Goal: Task Accomplishment & Management: Manage account settings

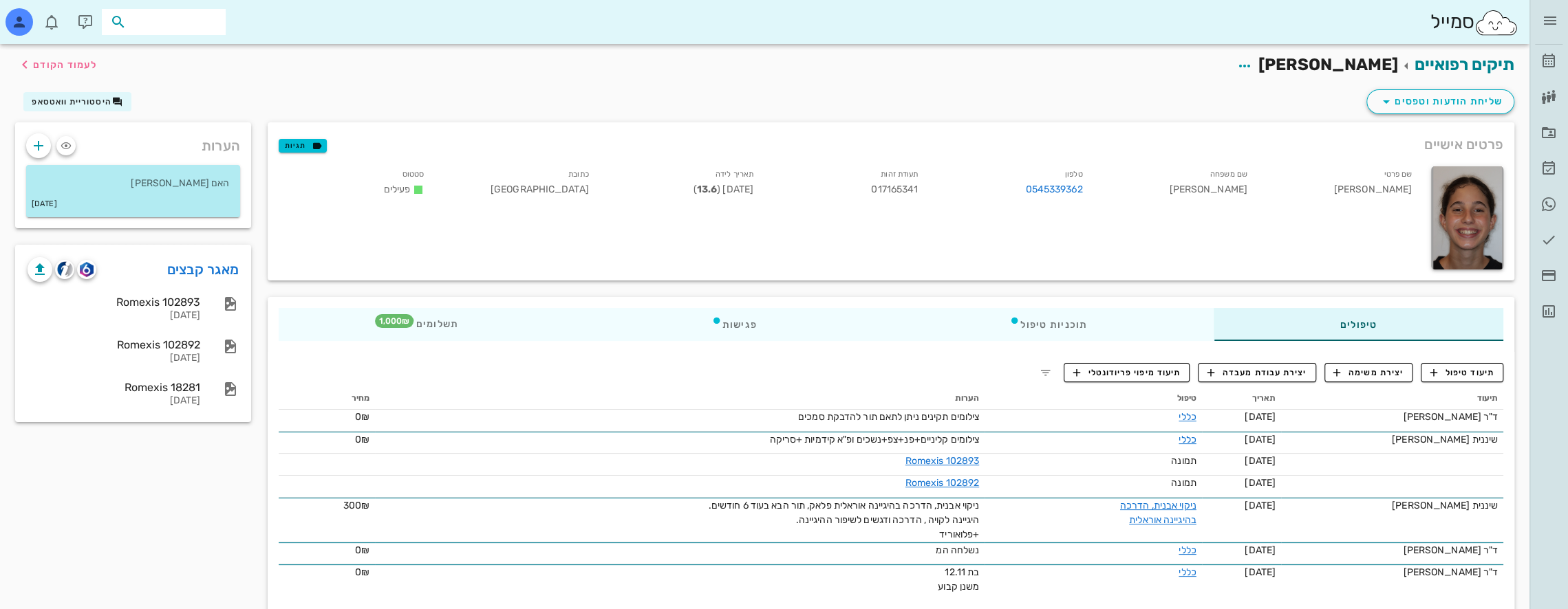
click at [186, 23] on input "text" at bounding box center [173, 22] width 88 height 17
type input "n"
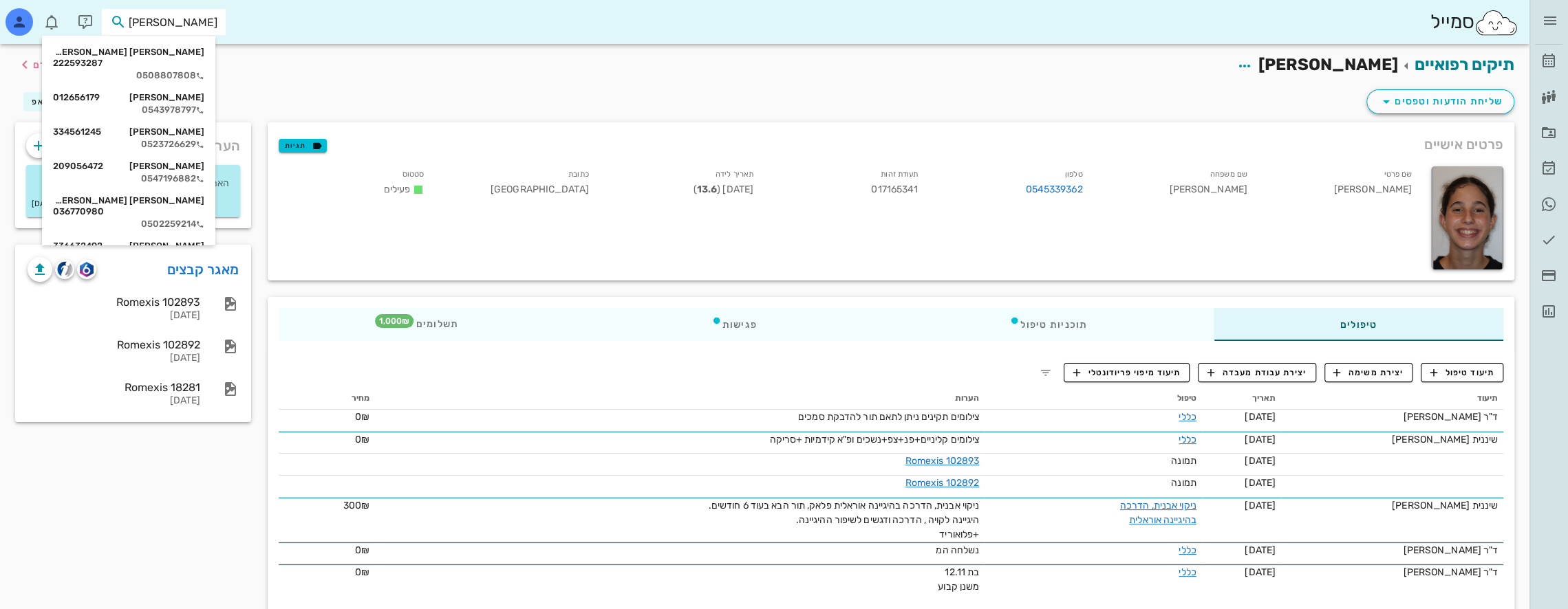
type input "[PERSON_NAME] י"
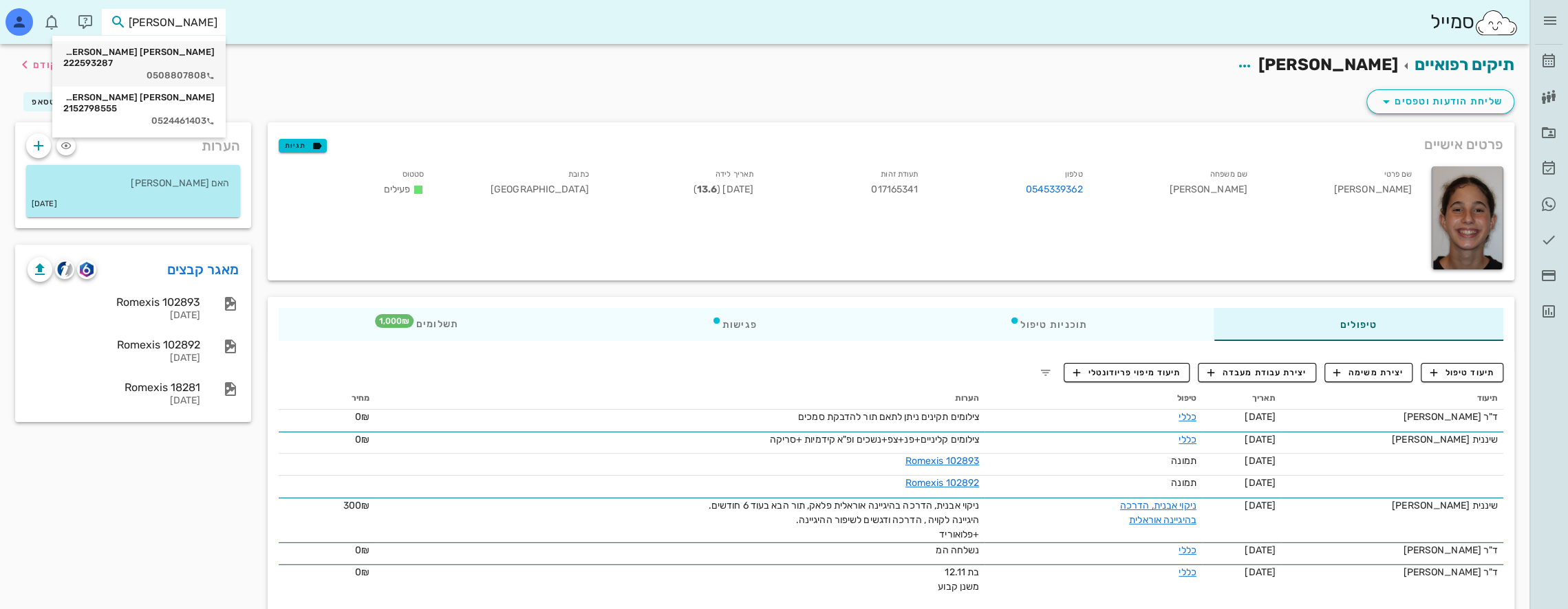
click at [186, 50] on div "[PERSON_NAME] [PERSON_NAME] 222593287" at bounding box center [138, 58] width 151 height 22
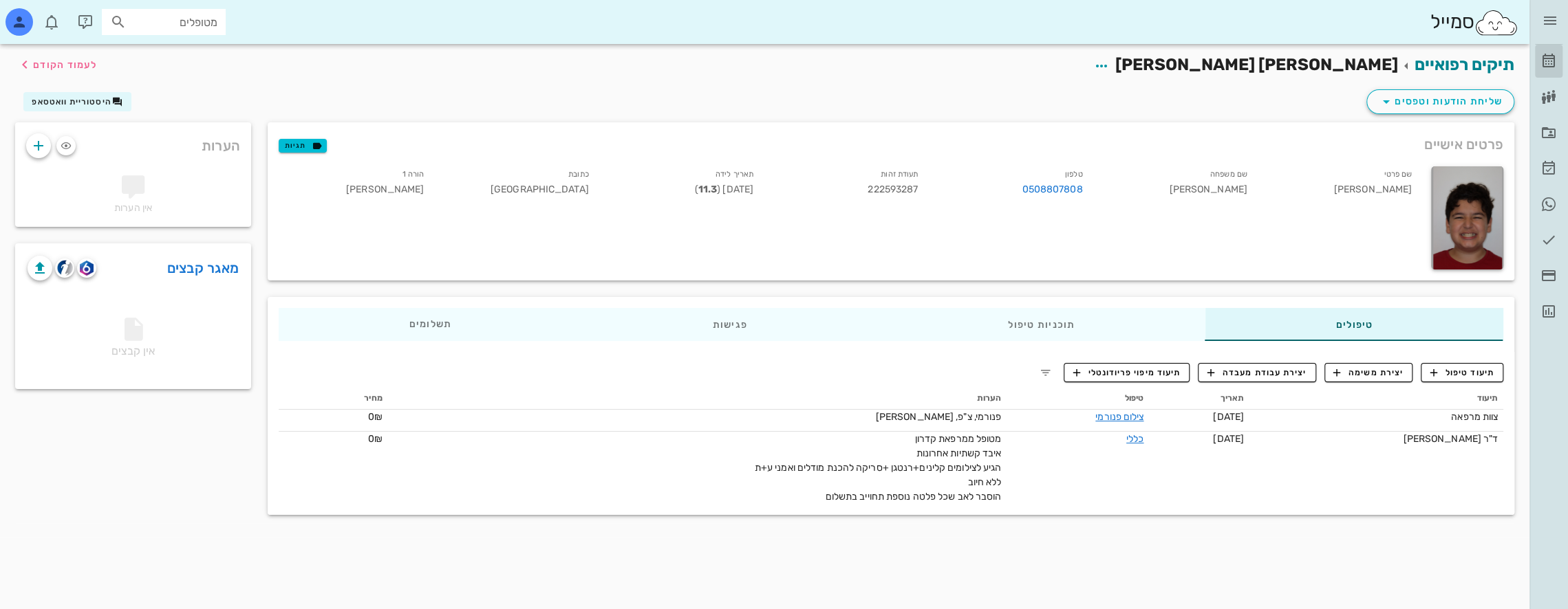
click at [1554, 58] on icon at bounding box center [1549, 61] width 17 height 17
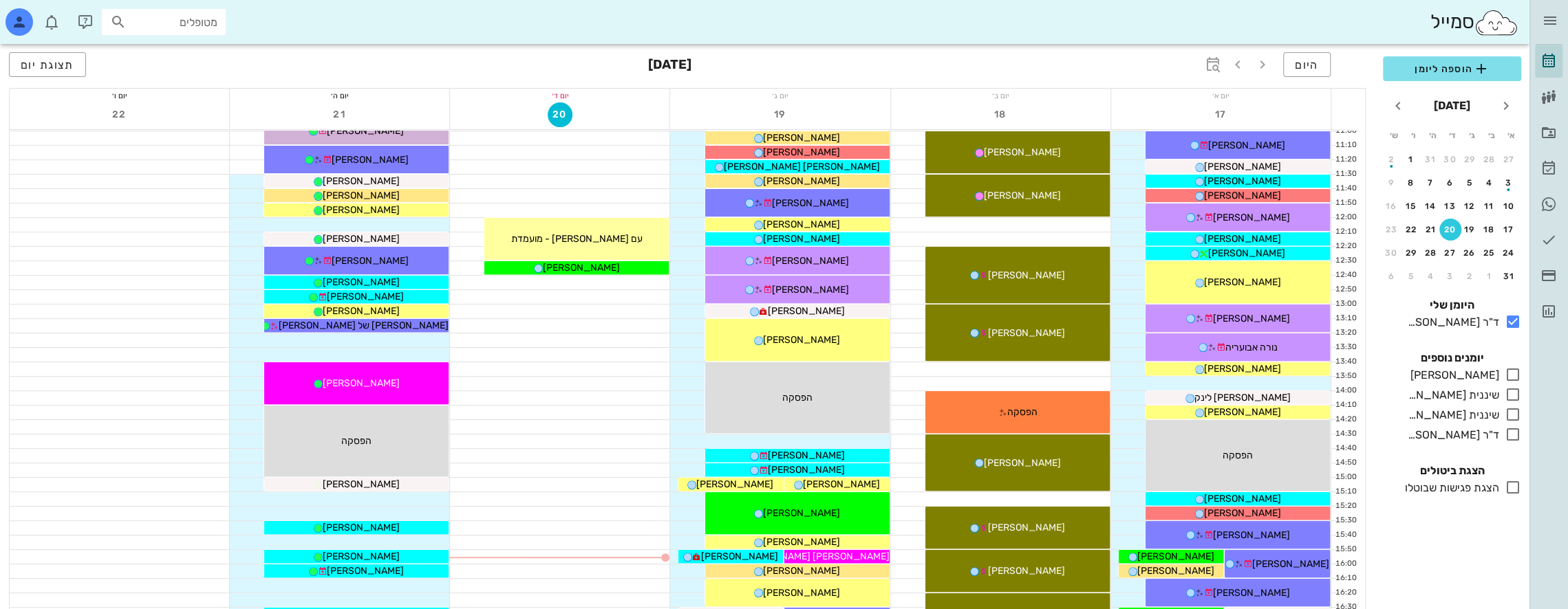
scroll to position [412, 0]
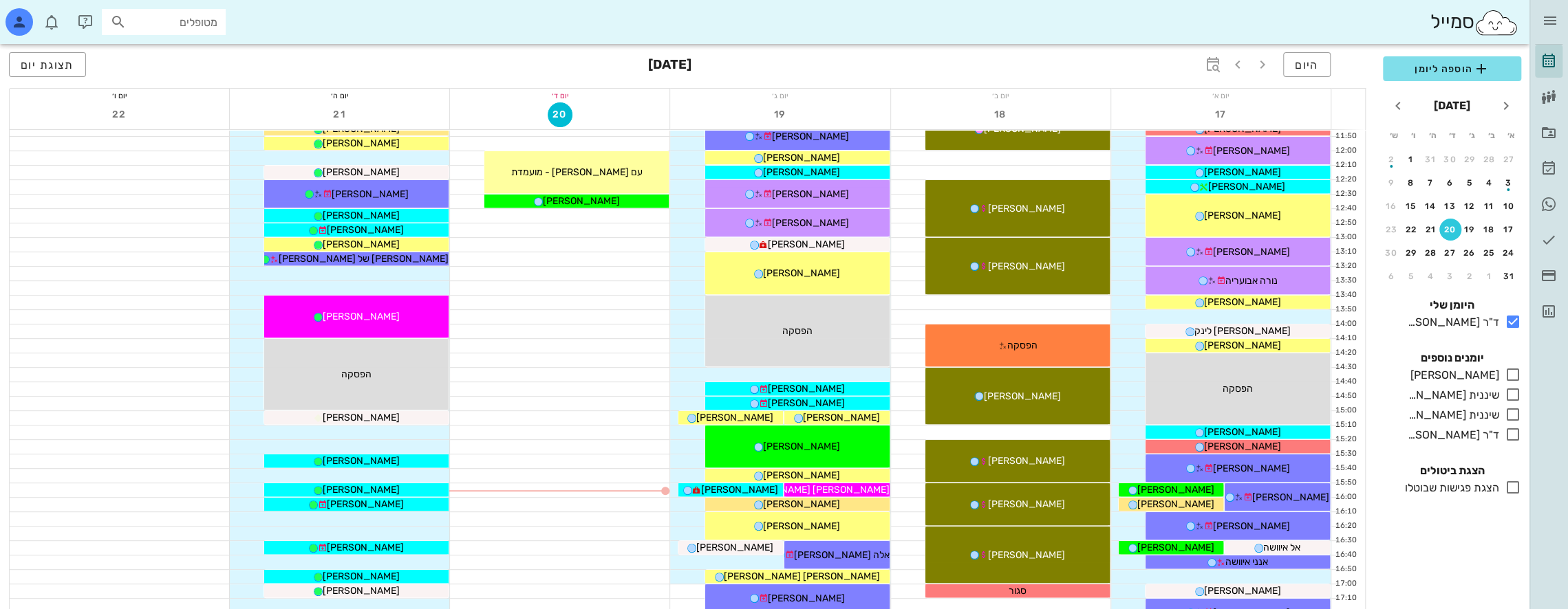
click at [196, 31] on input "מטופלים" at bounding box center [173, 22] width 88 height 17
type input "d"
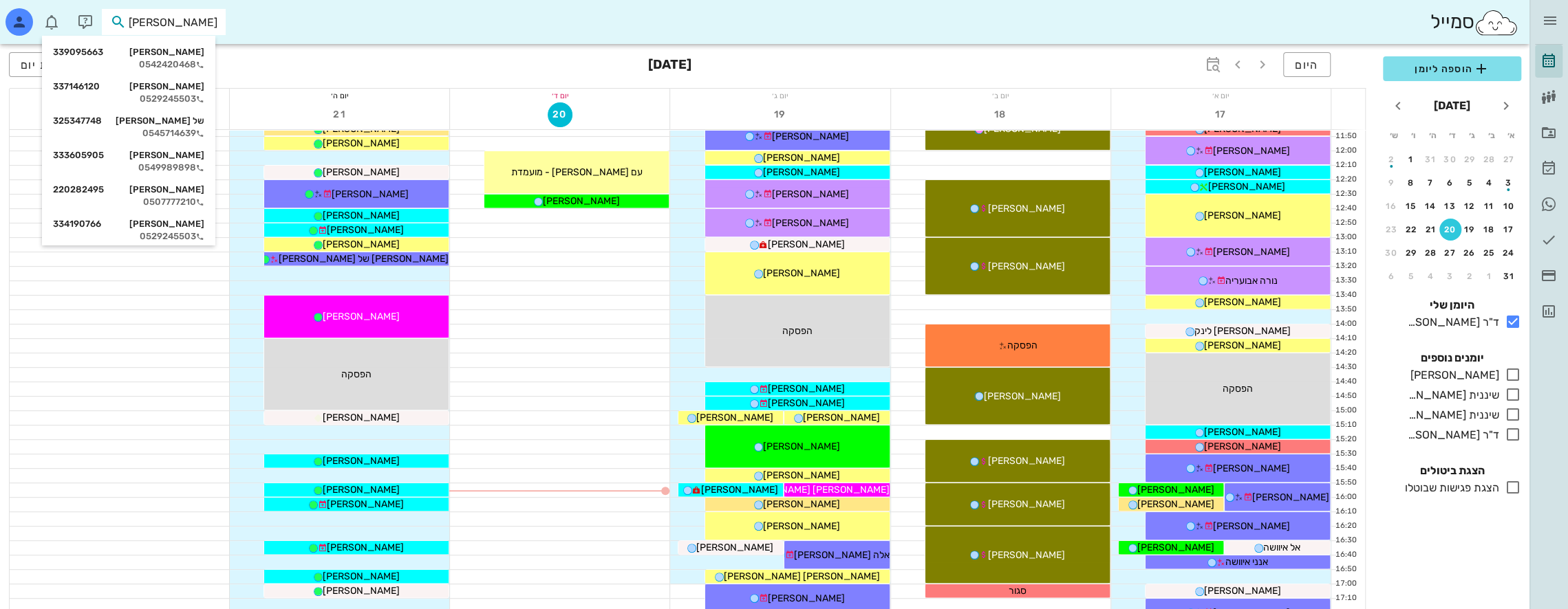
type input "[PERSON_NAME] ג"
click at [167, 156] on div "[PERSON_NAME] 328147145" at bounding box center [128, 156] width 151 height 11
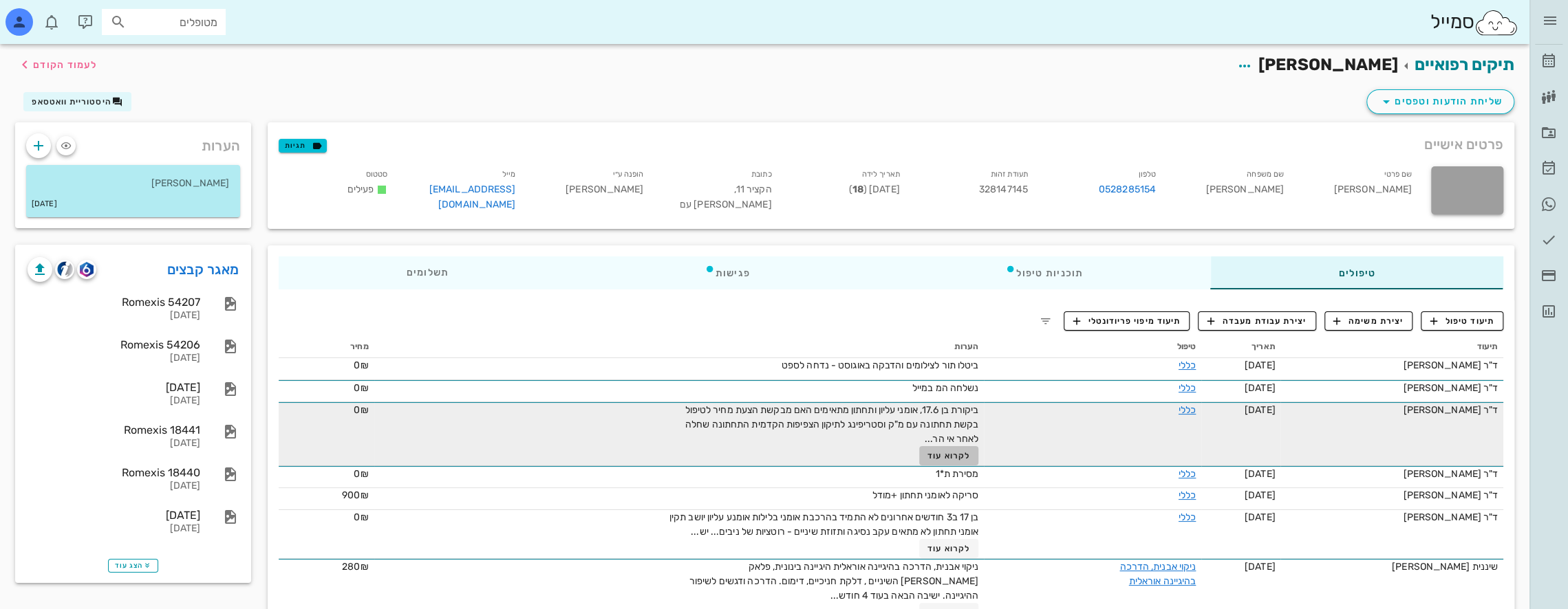
click at [956, 454] on span "לקרוא עוד" at bounding box center [948, 455] width 43 height 10
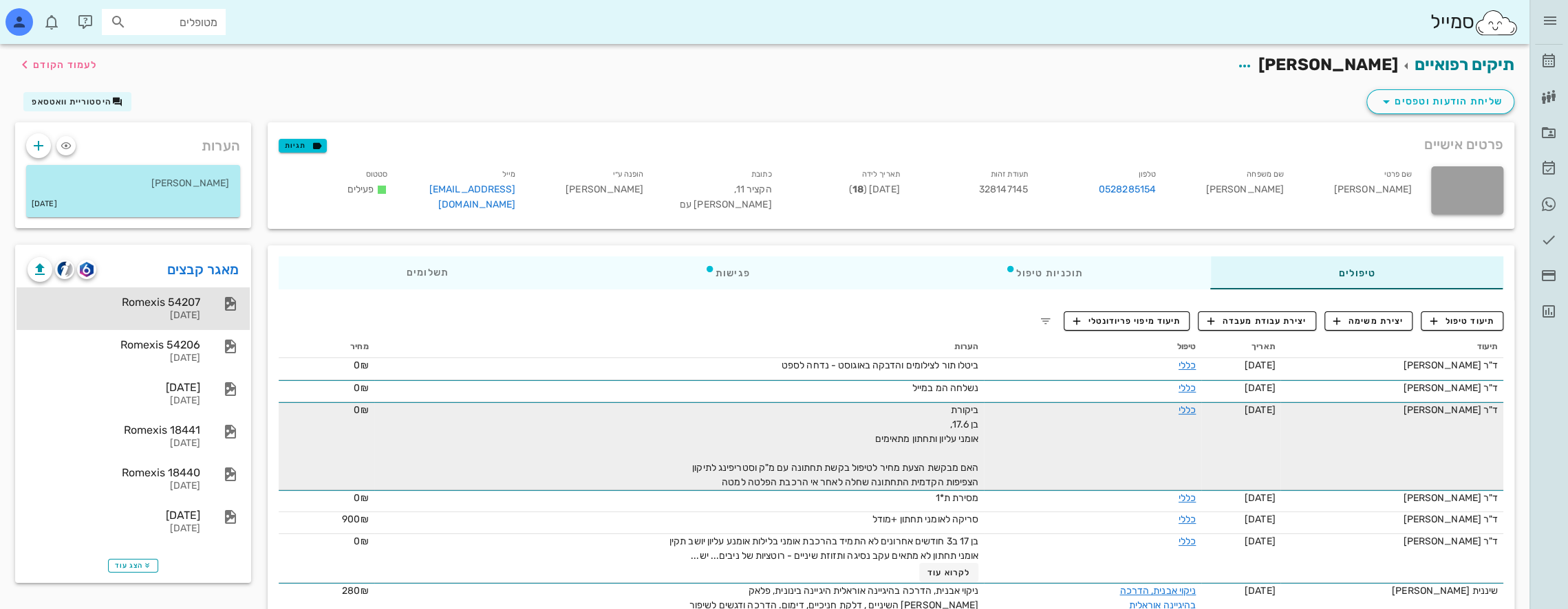
click at [173, 300] on div "Romexis 54207" at bounding box center [114, 302] width 173 height 13
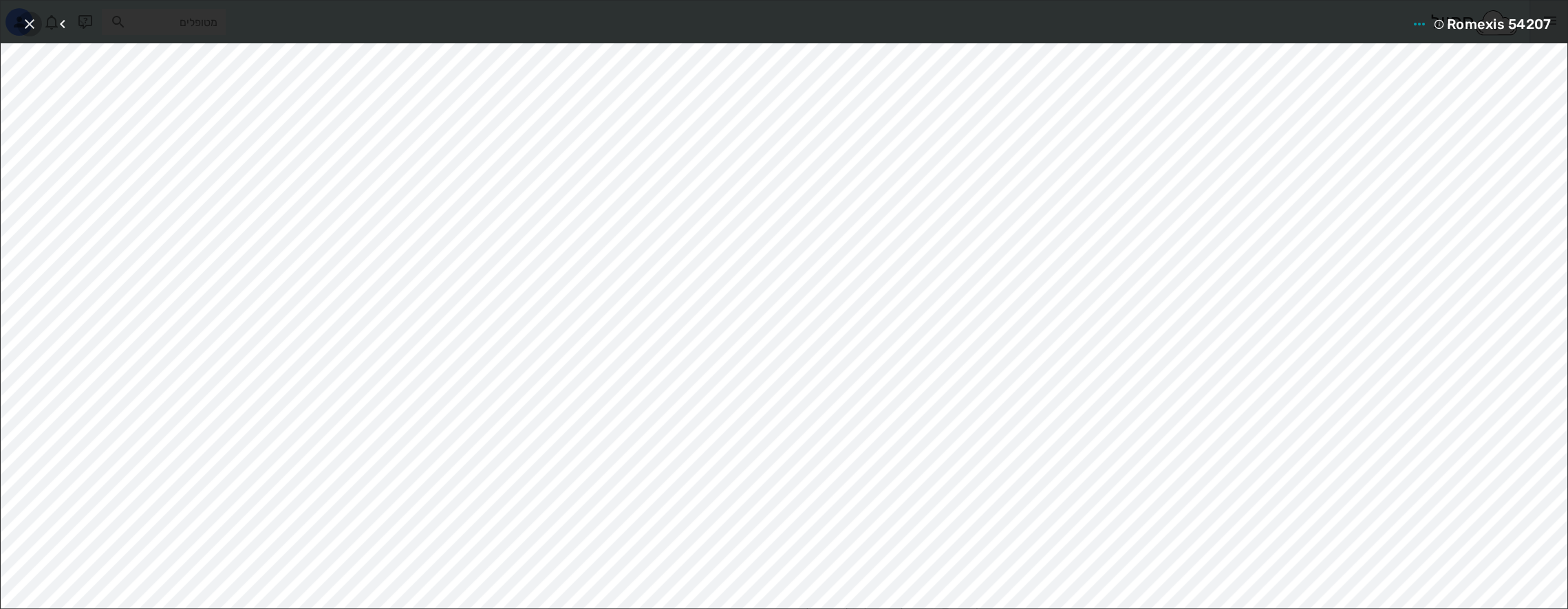
click at [31, 24] on icon "button" at bounding box center [29, 24] width 17 height 17
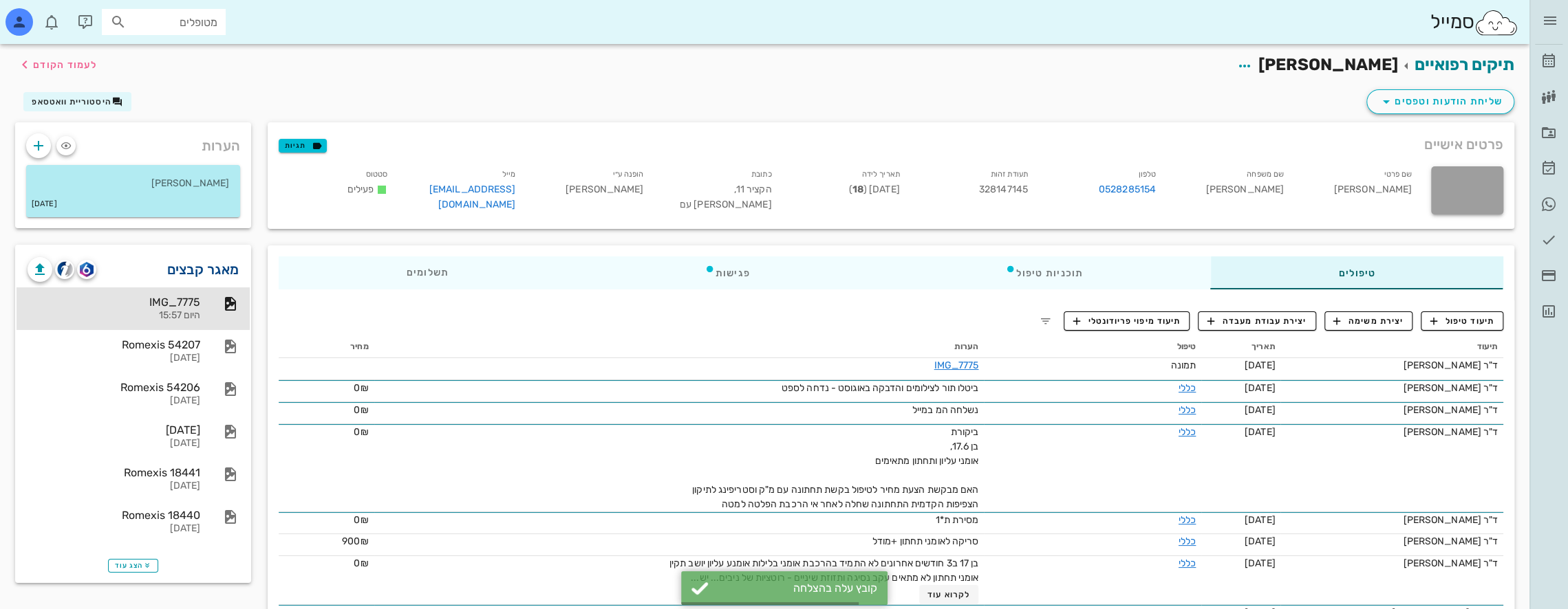
click at [215, 266] on link "מאגר קבצים" at bounding box center [203, 269] width 73 height 22
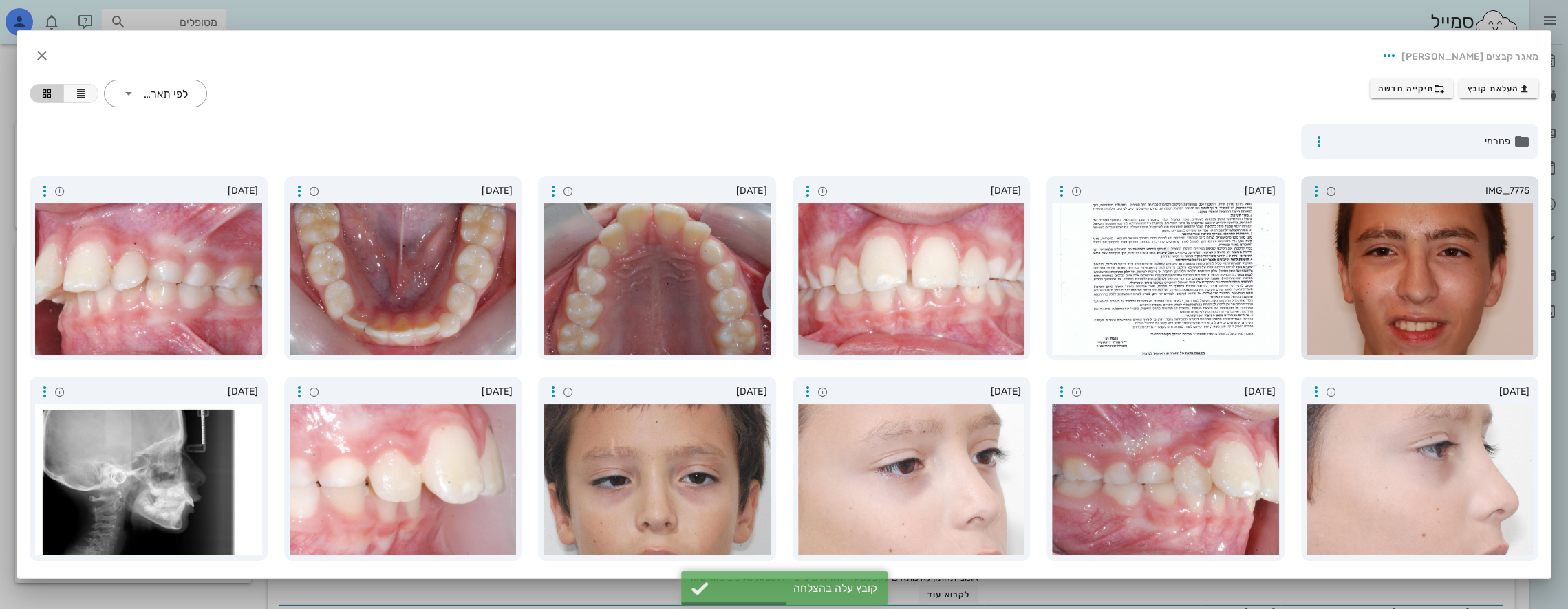
click at [1371, 293] on div at bounding box center [1420, 279] width 227 height 151
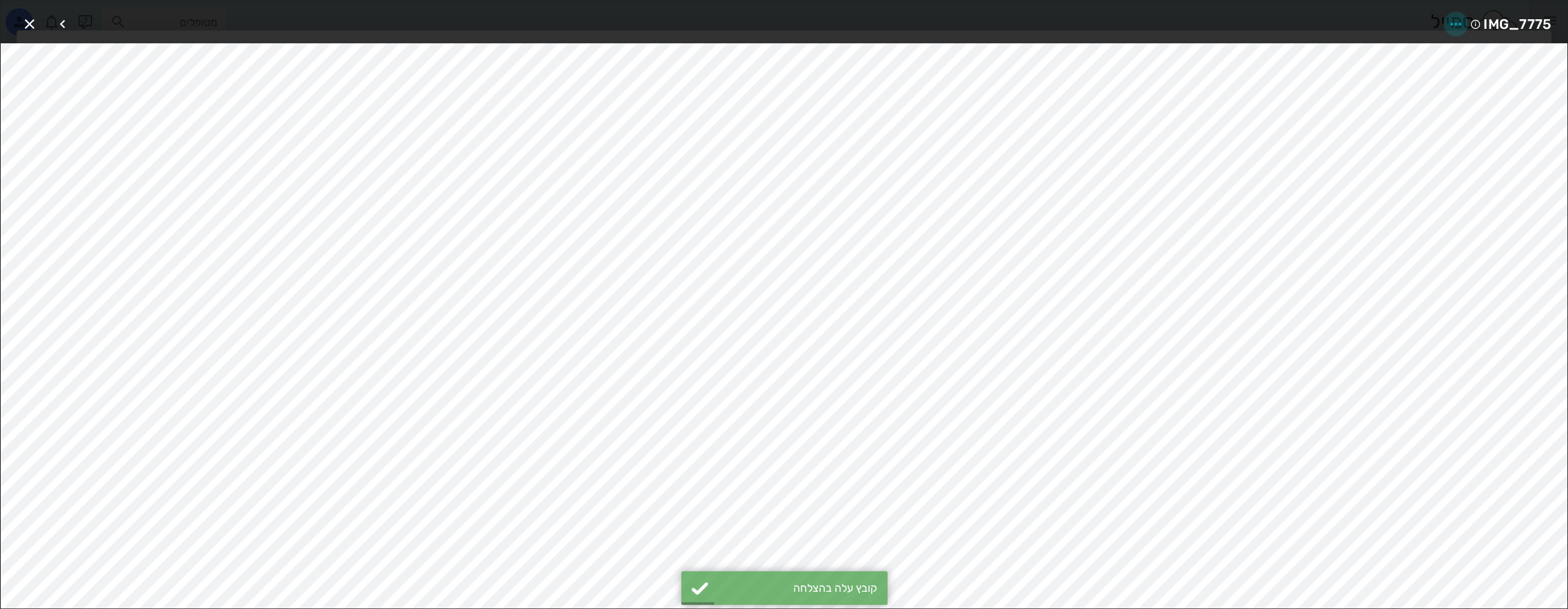
click at [1455, 24] on icon "button" at bounding box center [1455, 24] width 17 height 17
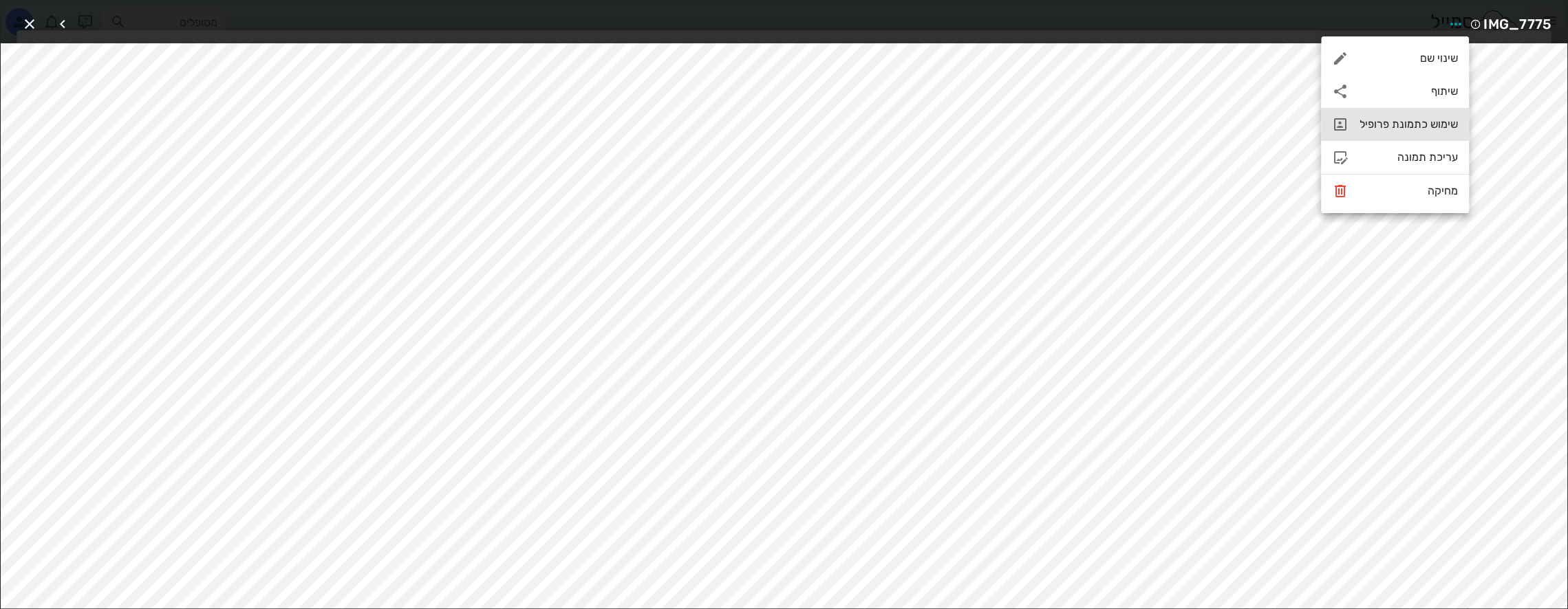
click at [1420, 125] on div "שימוש כתמונת פרופיל" at bounding box center [1409, 124] width 99 height 13
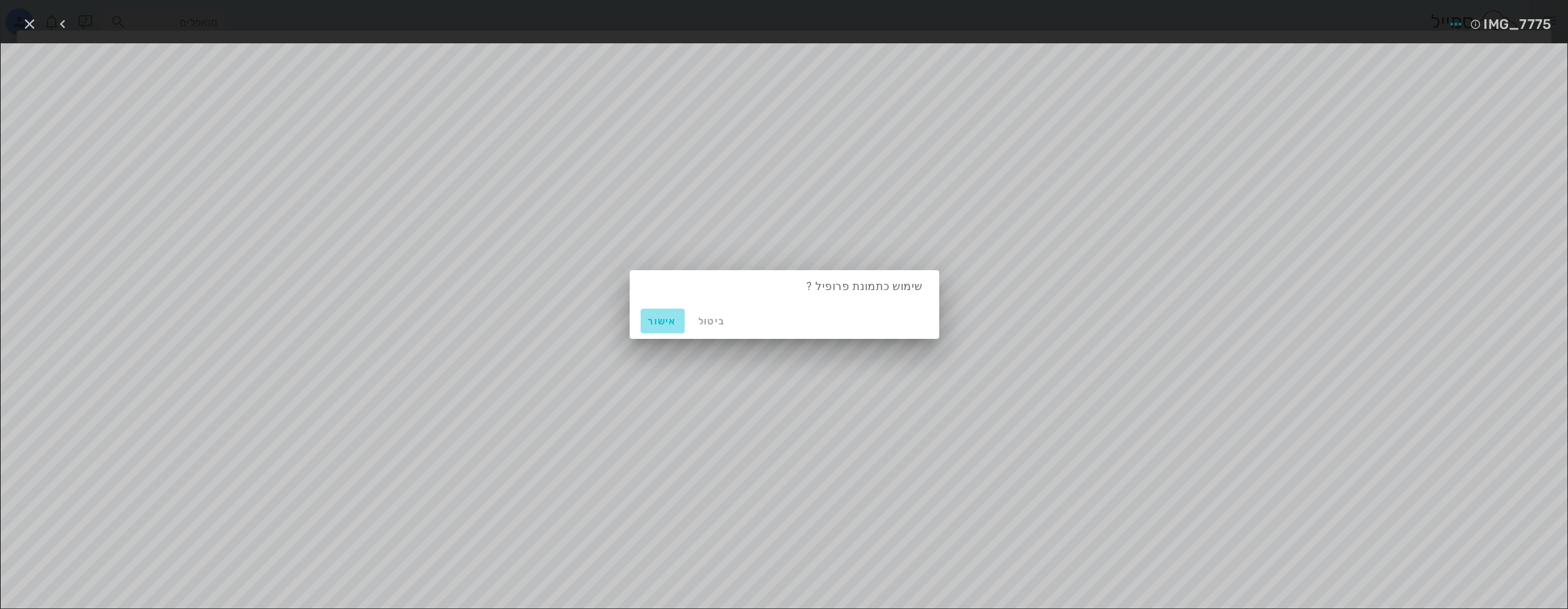
click at [666, 325] on span "אישור" at bounding box center [663, 321] width 33 height 11
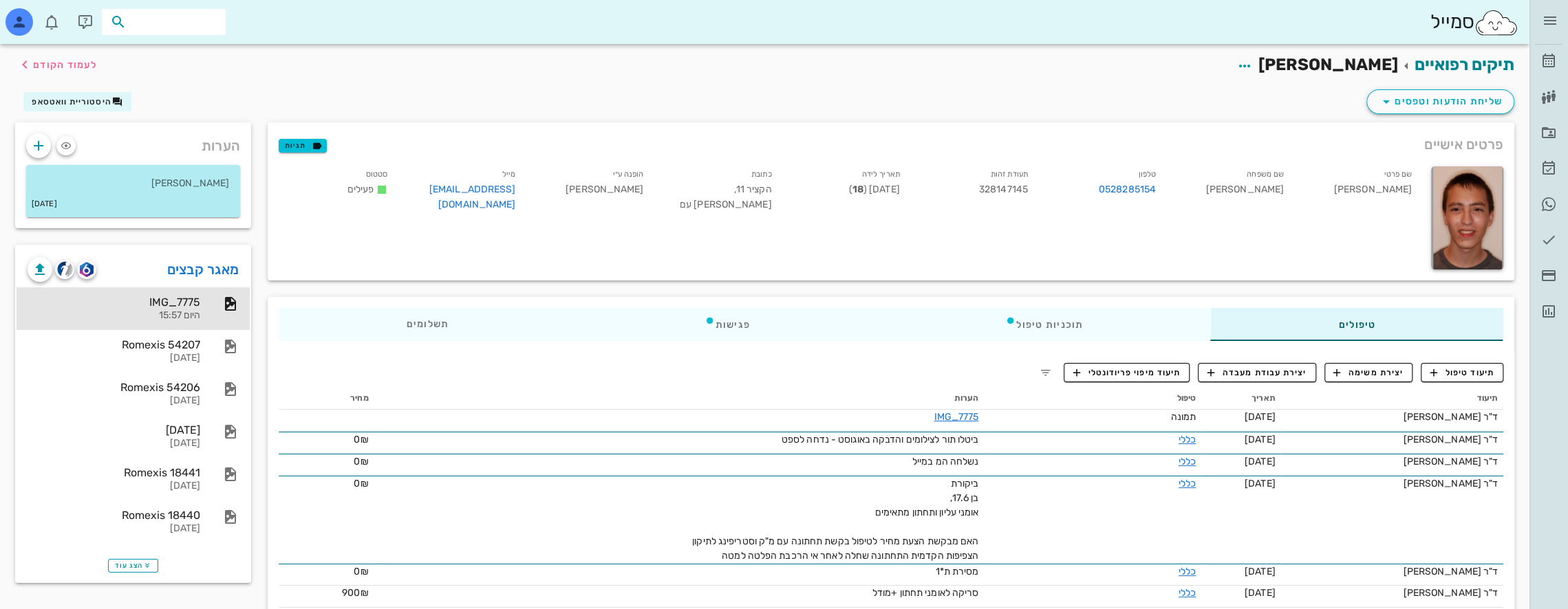
click at [199, 21] on input "text" at bounding box center [173, 22] width 88 height 17
type input "[PERSON_NAME]"
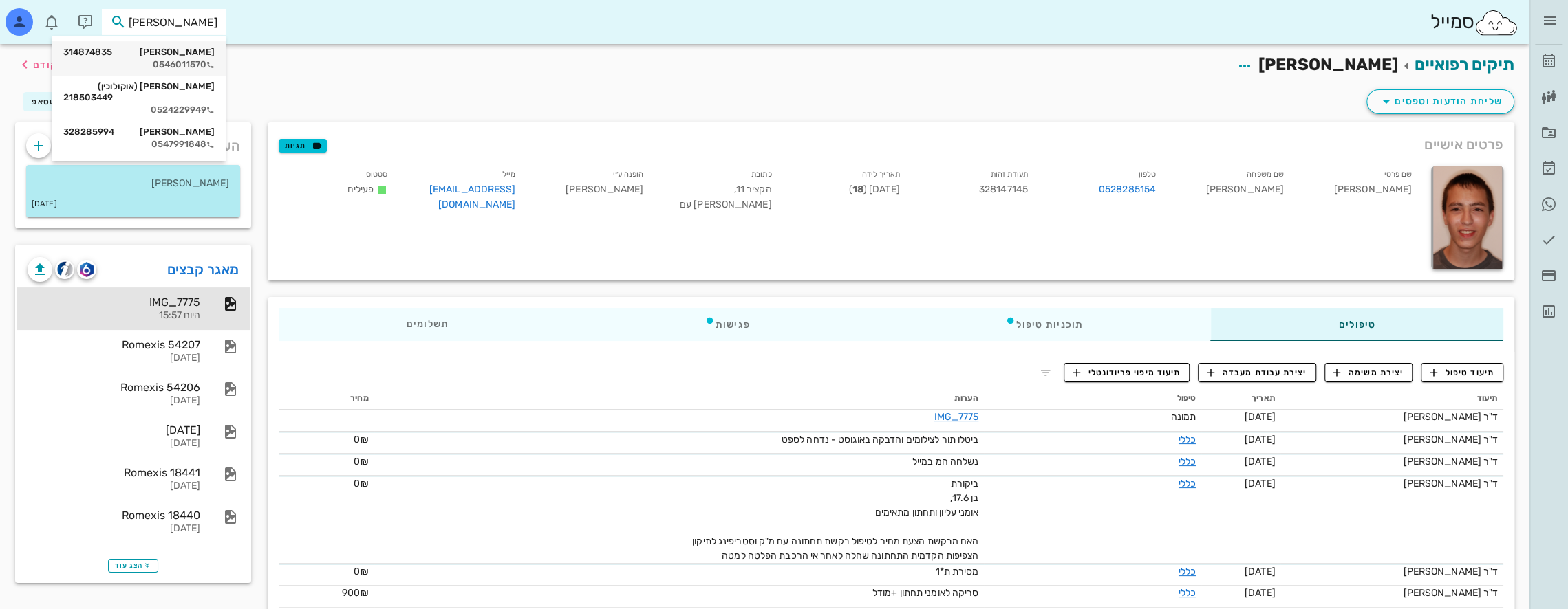
click at [193, 60] on div "0546011570" at bounding box center [138, 65] width 151 height 11
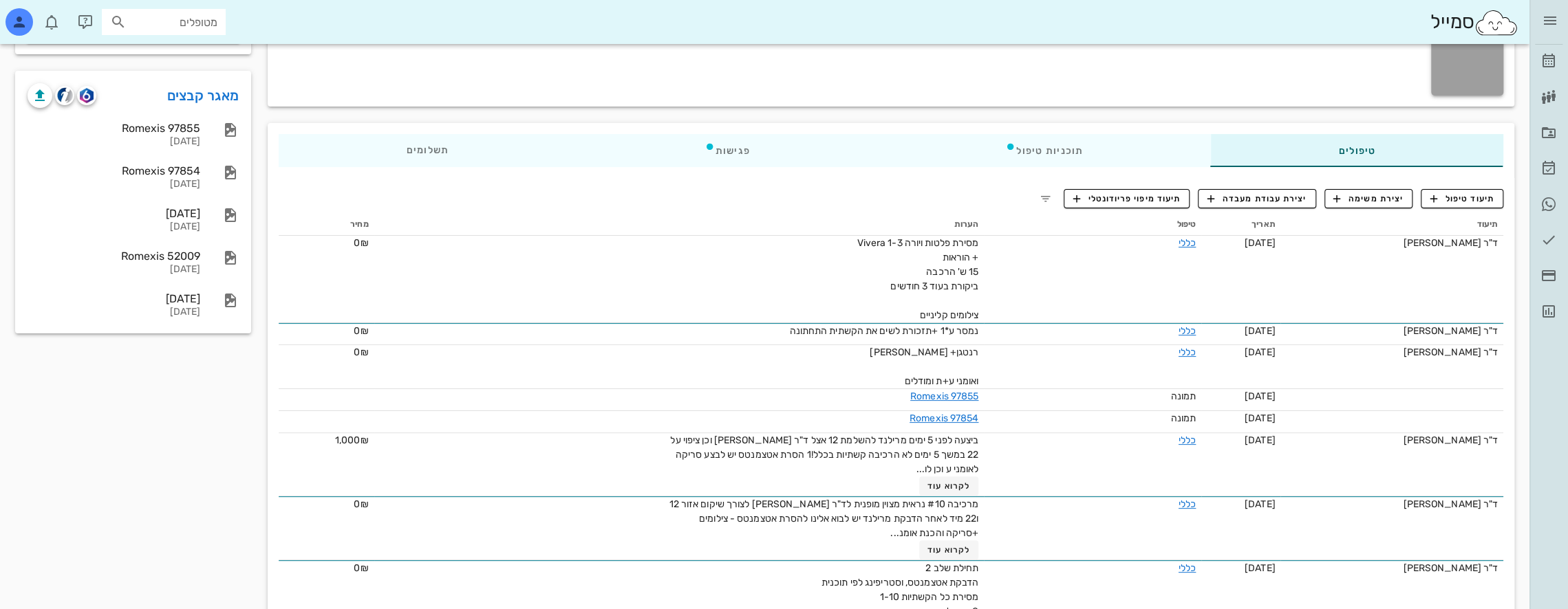
scroll to position [206, 0]
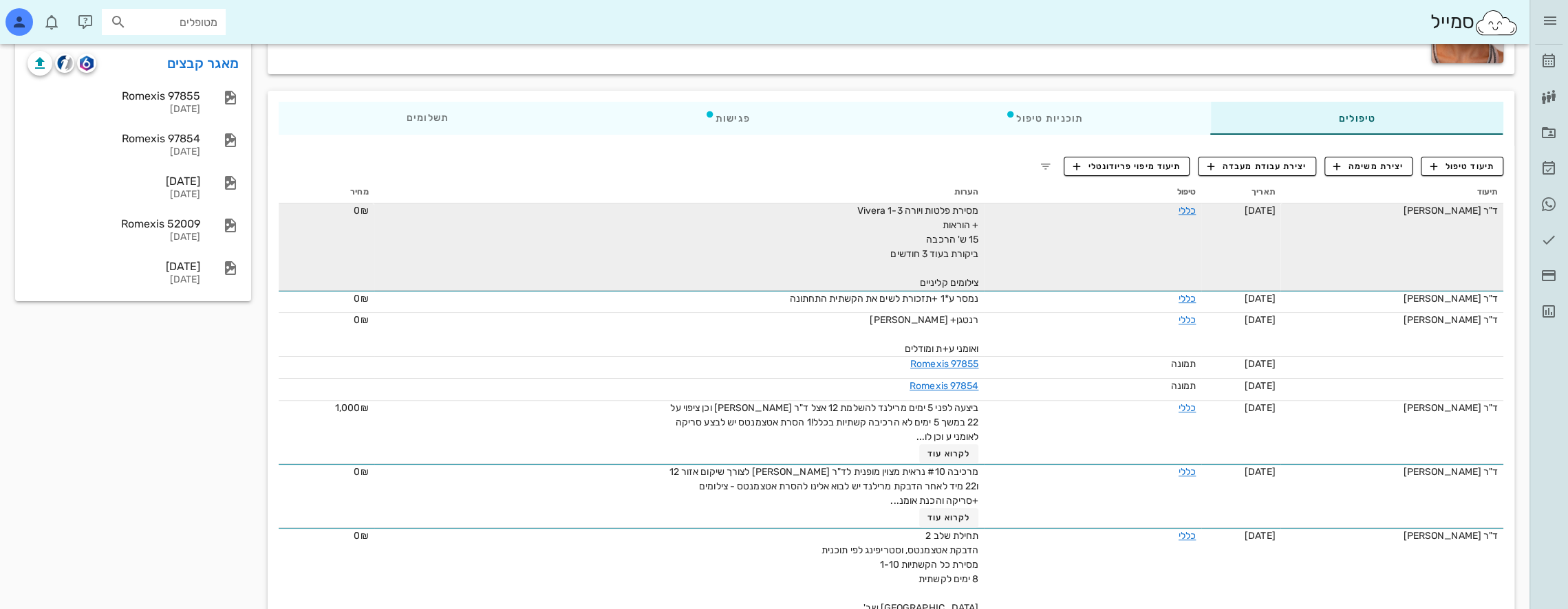
click at [991, 238] on td "כללי" at bounding box center [1093, 247] width 218 height 87
click at [1188, 211] on link "כללי" at bounding box center [1188, 211] width 17 height 11
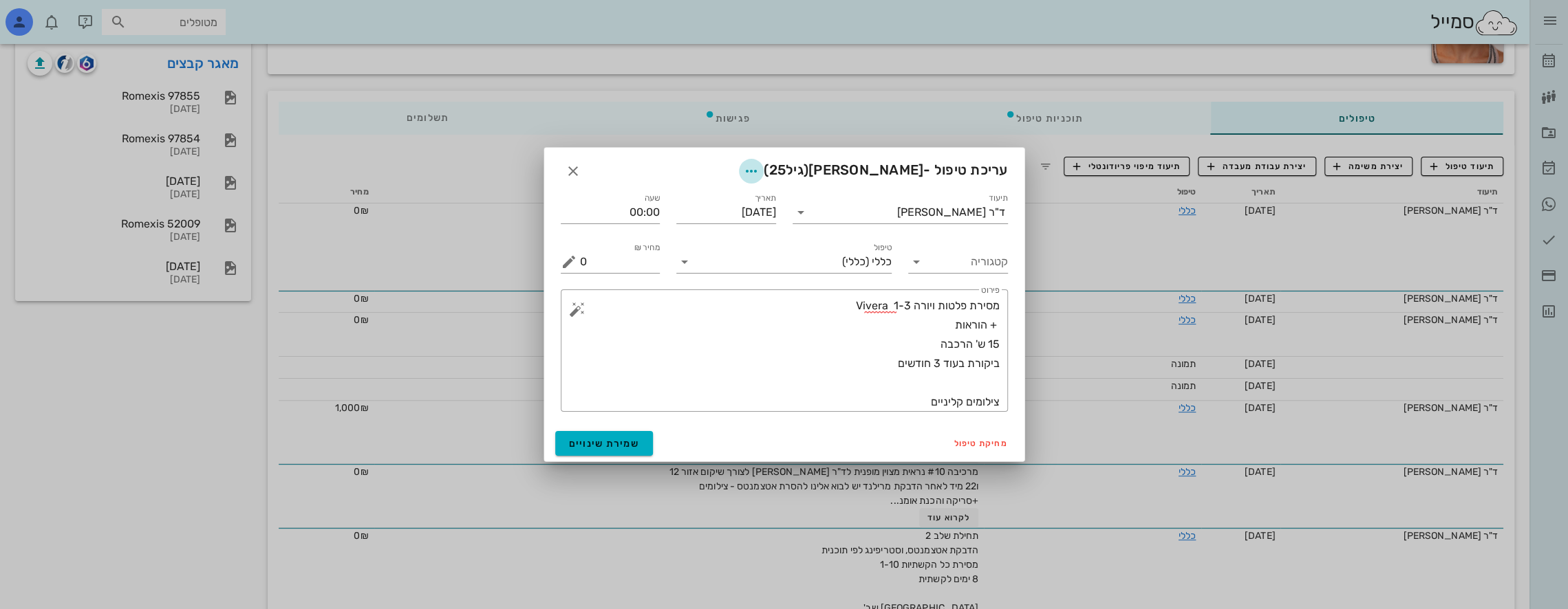
click at [760, 172] on icon "button" at bounding box center [751, 171] width 17 height 17
click at [707, 241] on icon "button" at bounding box center [702, 239] width 17 height 17
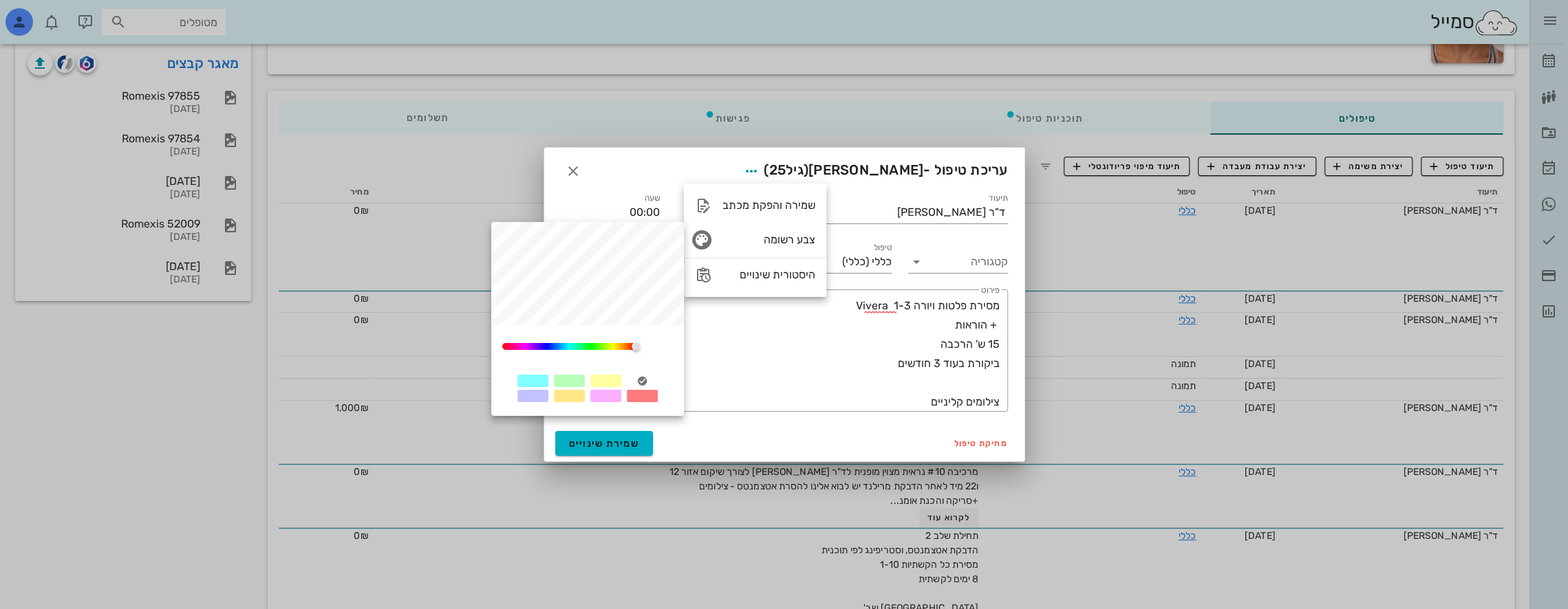
click at [565, 381] on div at bounding box center [569, 381] width 31 height 12
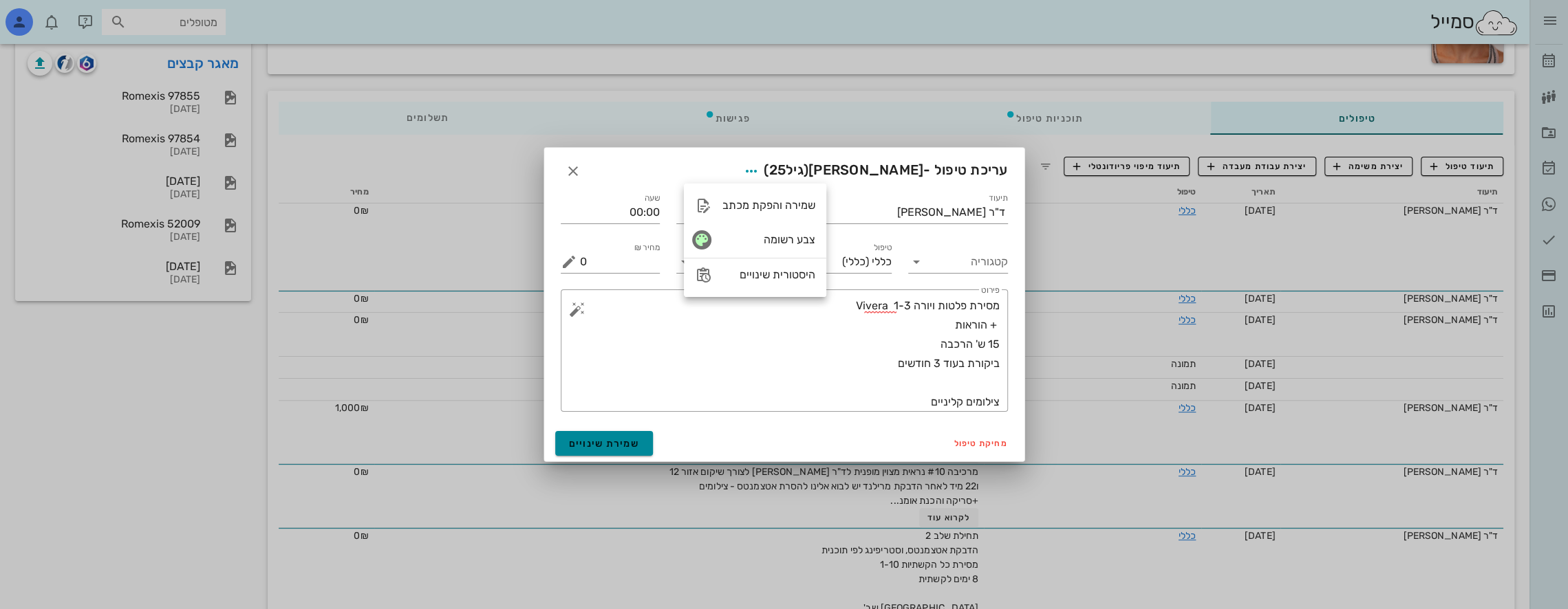
click at [603, 441] on span "שמירת שינויים" at bounding box center [604, 443] width 71 height 11
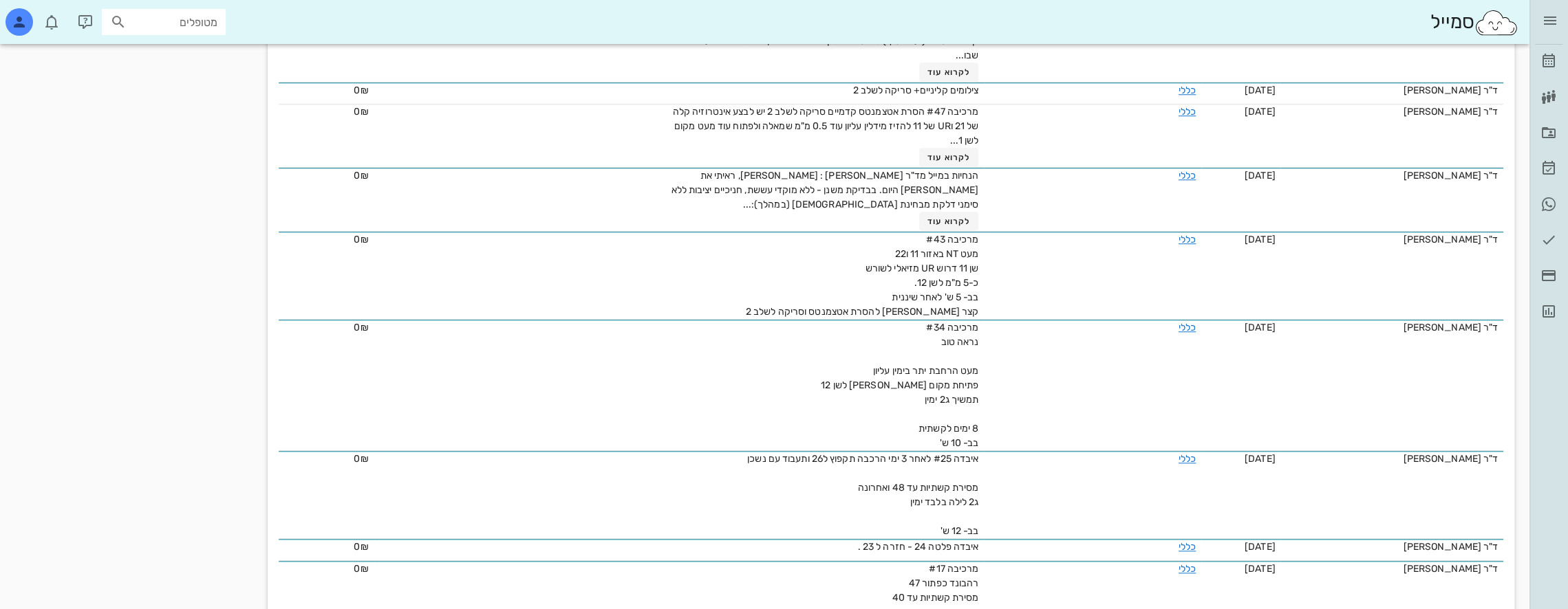
scroll to position [894, 0]
